Goal: Transaction & Acquisition: Purchase product/service

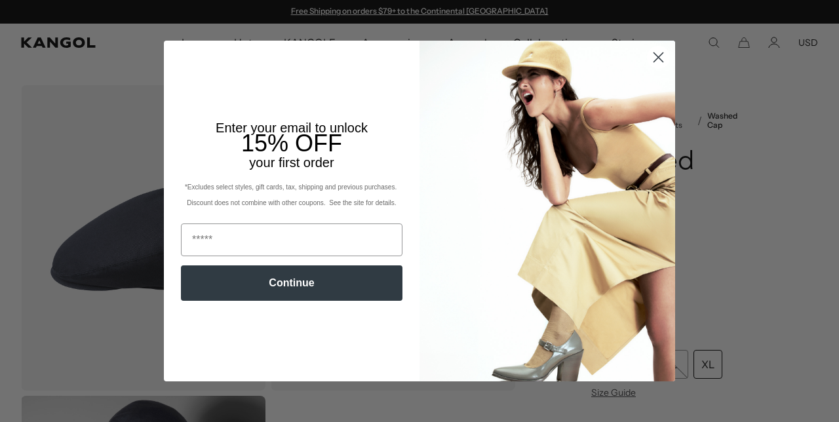
scroll to position [0, 270]
click at [651, 68] on circle "Close dialog" at bounding box center [659, 58] width 22 height 22
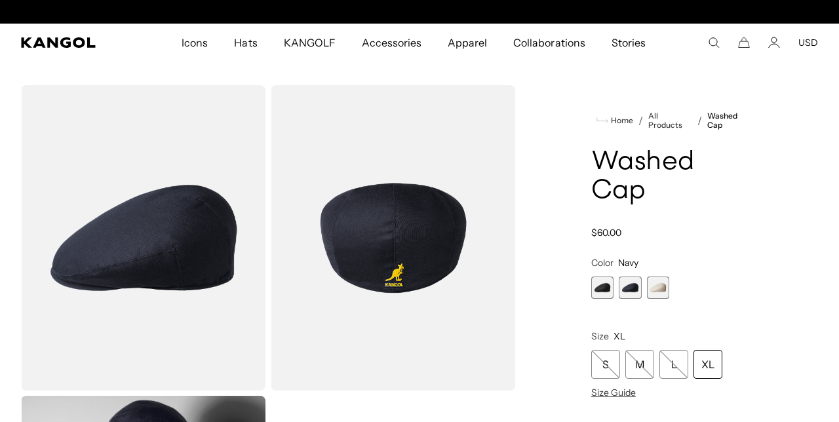
click at [204, 252] on div "*Excludes select styles, gift cards, tax, shipping and previous purchases. Disc…" at bounding box center [292, 231] width 230 height 39
click at [180, 280] on img "Gallery Viewer" at bounding box center [143, 238] width 245 height 306
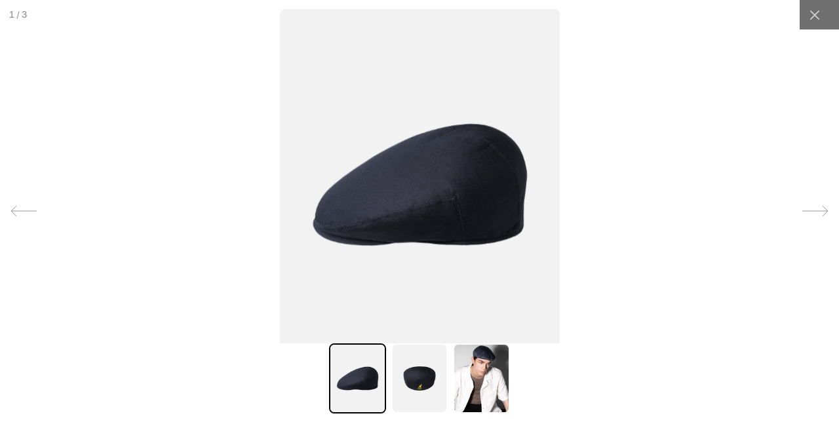
scroll to position [0, 0]
click at [814, 16] on icon at bounding box center [815, 15] width 13 height 13
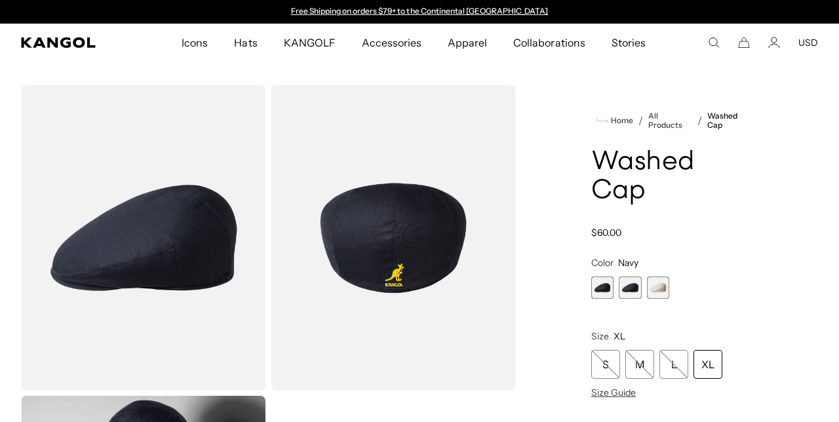
click at [257, 47] on span "Hats" at bounding box center [245, 43] width 23 height 38
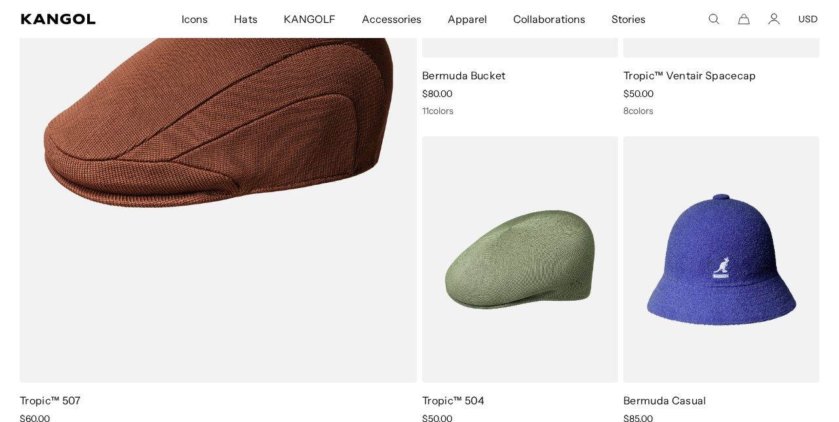
click at [0, 0] on img at bounding box center [0, 0] width 0 height 0
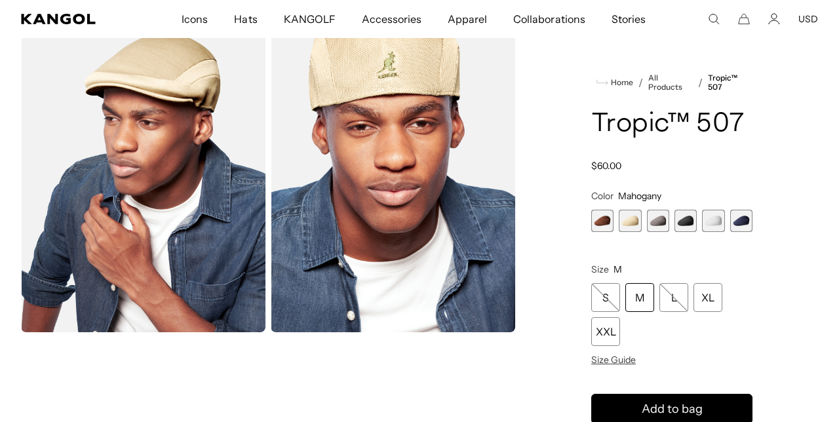
scroll to position [370, 0]
click at [624, 228] on span "2 of 6" at bounding box center [630, 221] width 22 height 22
click at [652, 227] on span "3 of 6" at bounding box center [658, 221] width 22 height 22
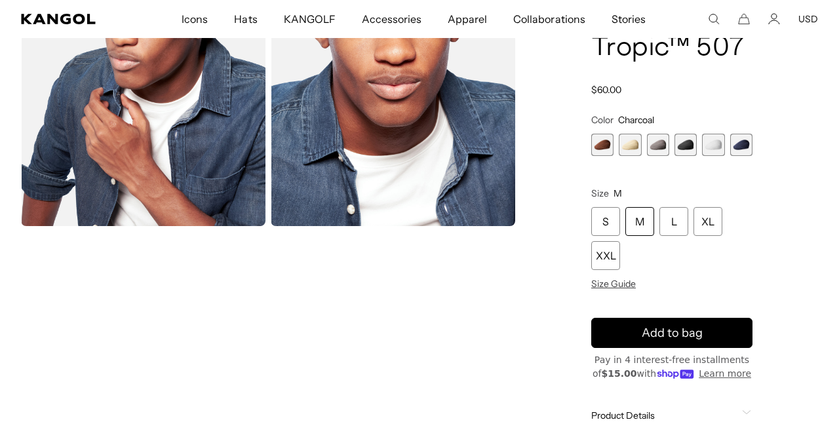
click at [705, 151] on span "5 of 6" at bounding box center [713, 145] width 22 height 22
click at [716, 150] on span "5 of 6" at bounding box center [713, 145] width 22 height 22
click at [606, 150] on span "1 of 6" at bounding box center [602, 145] width 22 height 22
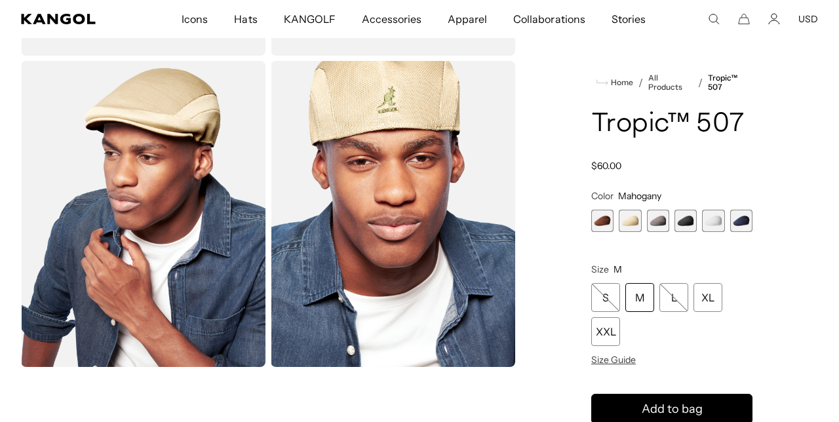
scroll to position [310, 0]
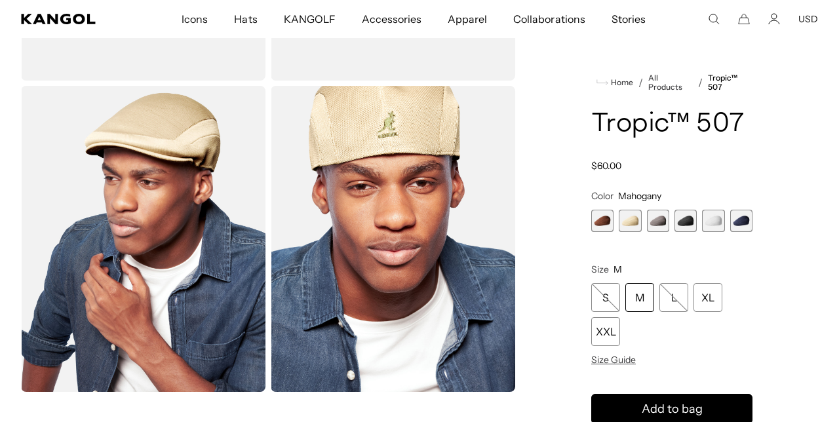
click at [627, 220] on span "2 of 6" at bounding box center [630, 221] width 22 height 22
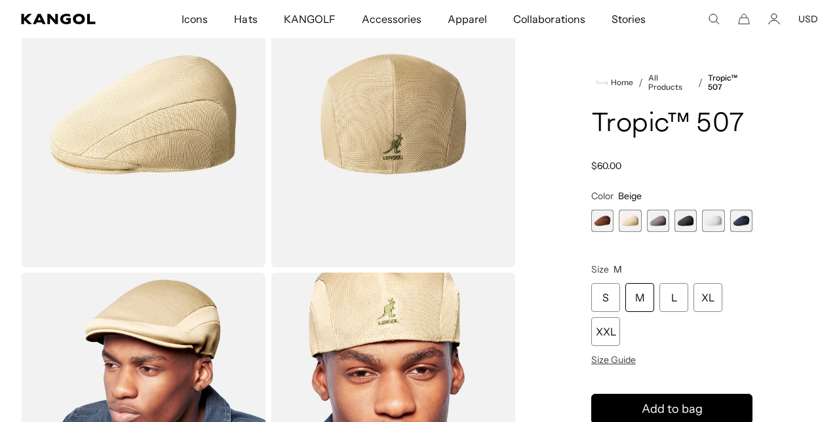
scroll to position [123, 0]
